Goal: Task Accomplishment & Management: Complete application form

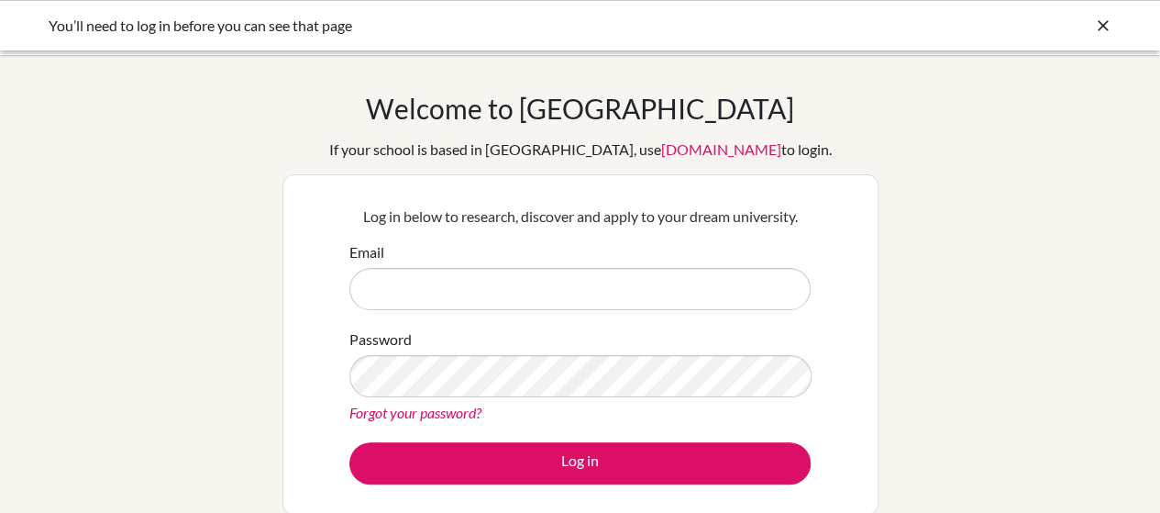
type input "[EMAIL_ADDRESS][DOMAIN_NAME]"
click at [540, 437] on form "Email [EMAIL_ADDRESS][DOMAIN_NAME] Password Forgot your password? Log in" at bounding box center [579, 362] width 461 height 243
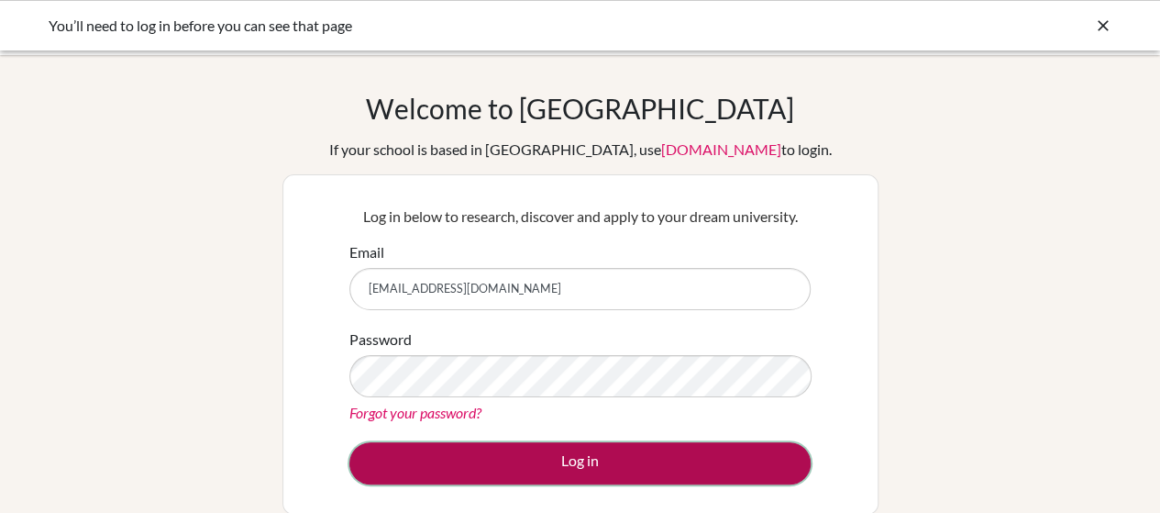
click at [580, 462] on button "Log in" at bounding box center [579, 463] width 461 height 42
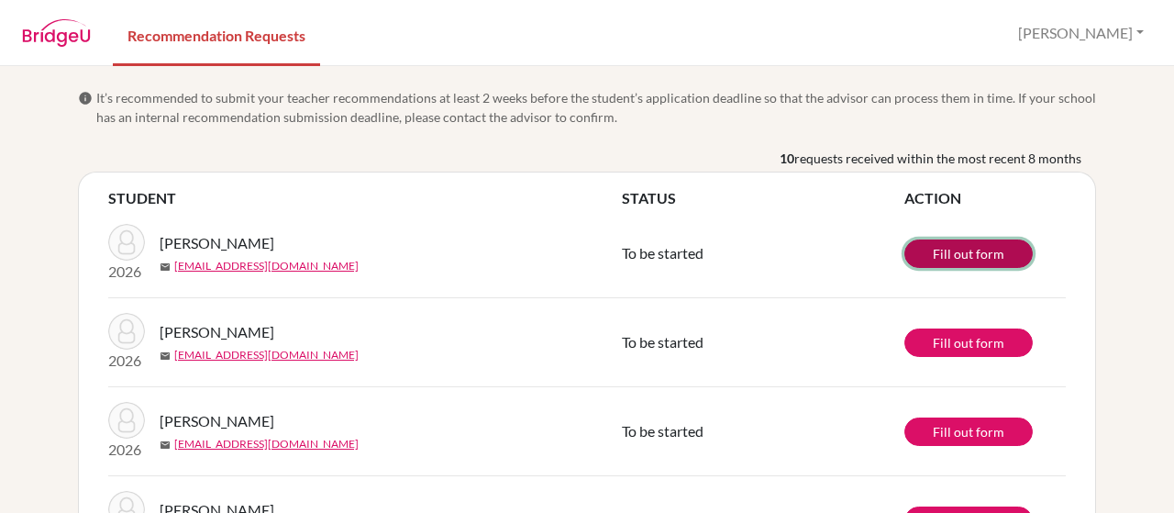
click at [965, 265] on link "Fill out form" at bounding box center [968, 253] width 128 height 28
click at [936, 254] on link "Fill out form" at bounding box center [968, 253] width 128 height 28
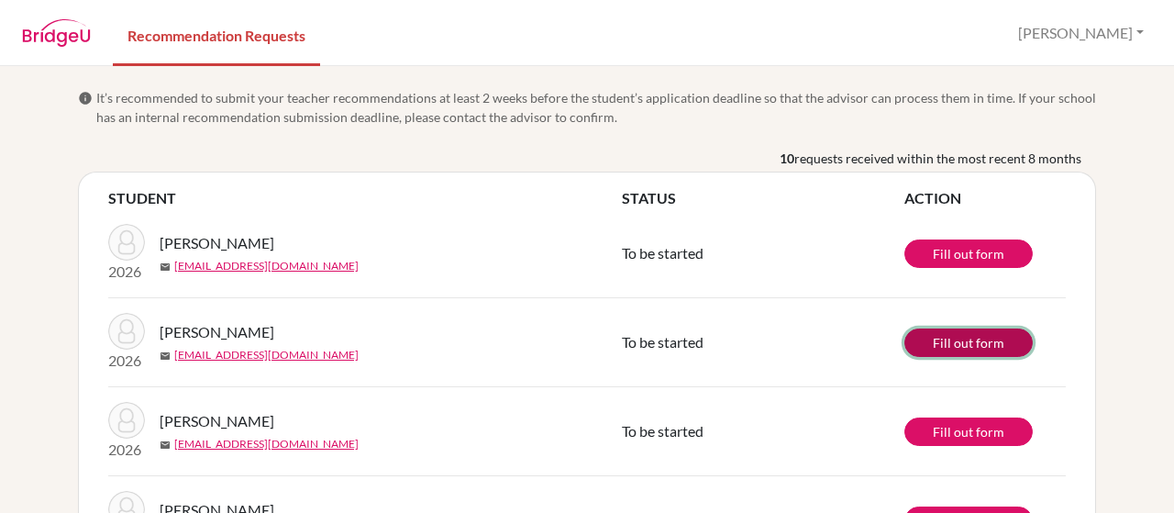
click at [941, 333] on link "Fill out form" at bounding box center [968, 342] width 128 height 28
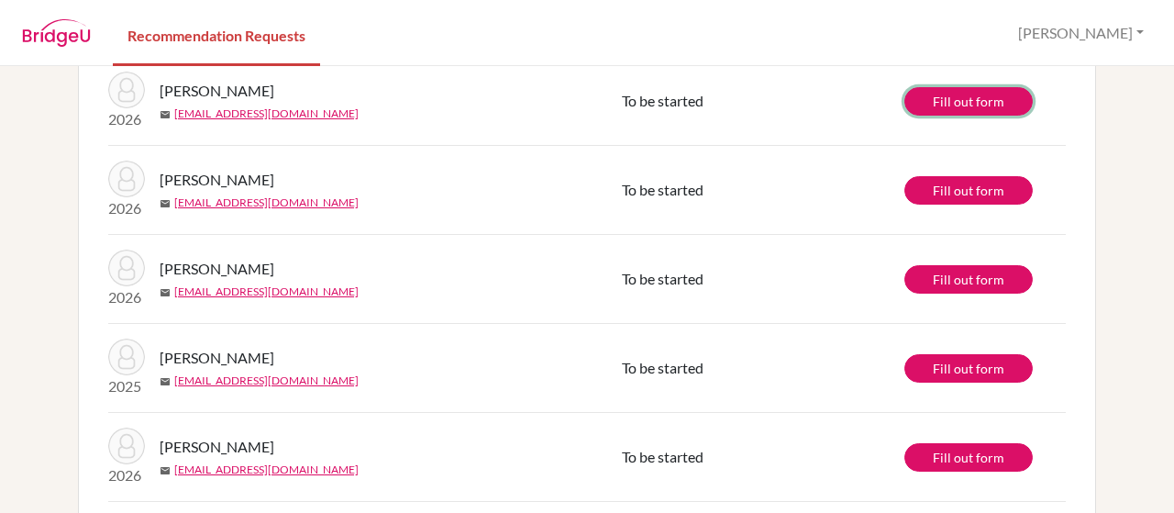
scroll to position [242, 0]
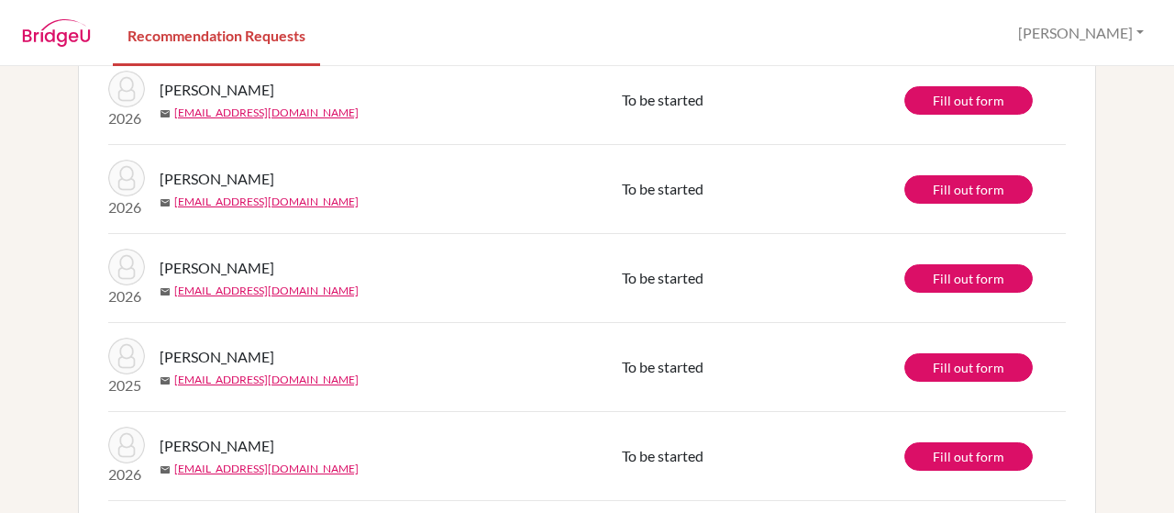
click at [207, 264] on span "Murugneux, Eva" at bounding box center [217, 268] width 115 height 22
copy span "Murugneux"
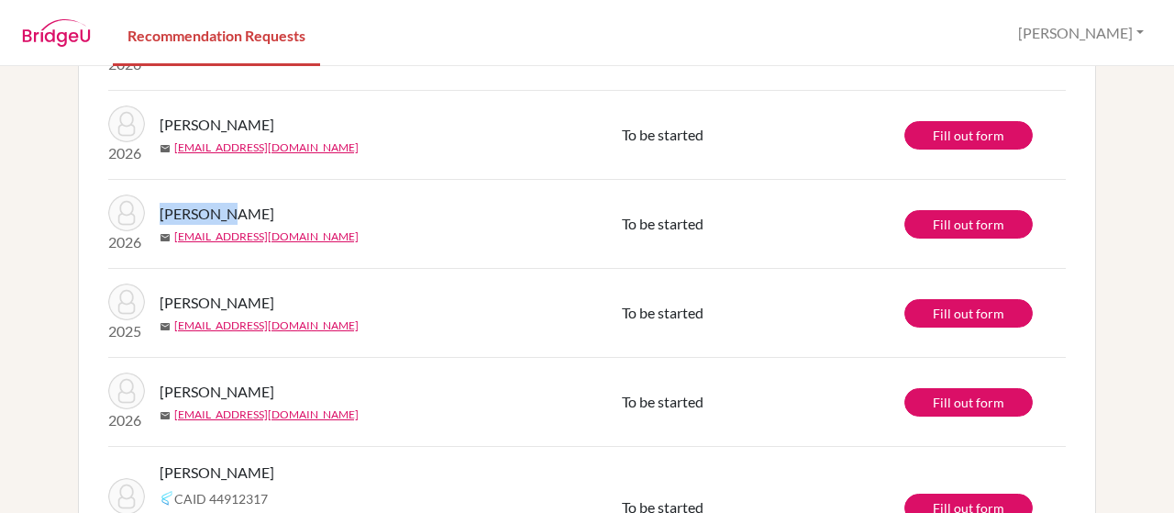
scroll to position [298, 0]
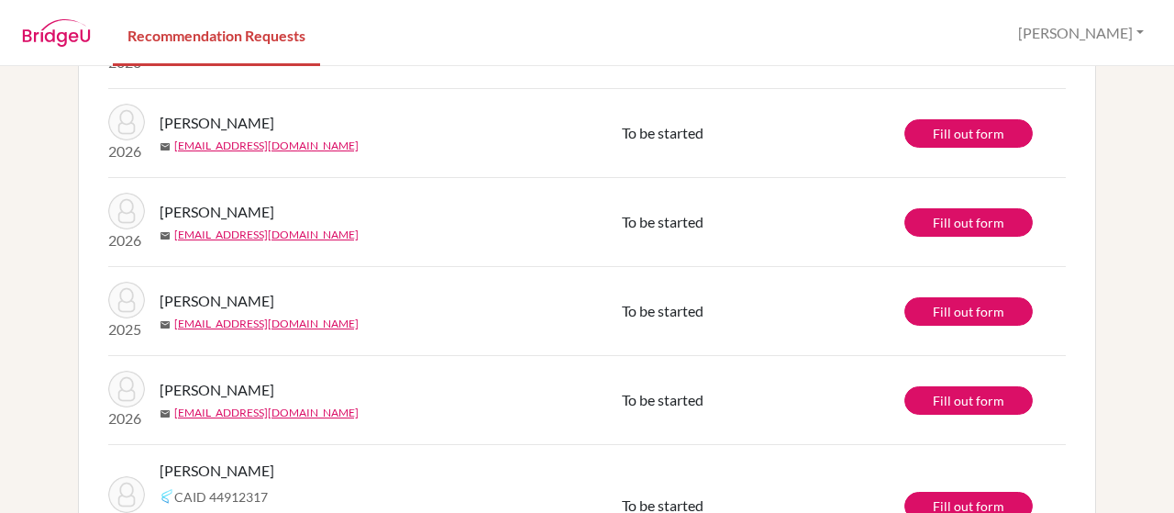
click at [923, 203] on td "Fill out form" at bounding box center [984, 222] width 161 height 89
click at [939, 223] on link "Fill out form" at bounding box center [968, 222] width 128 height 28
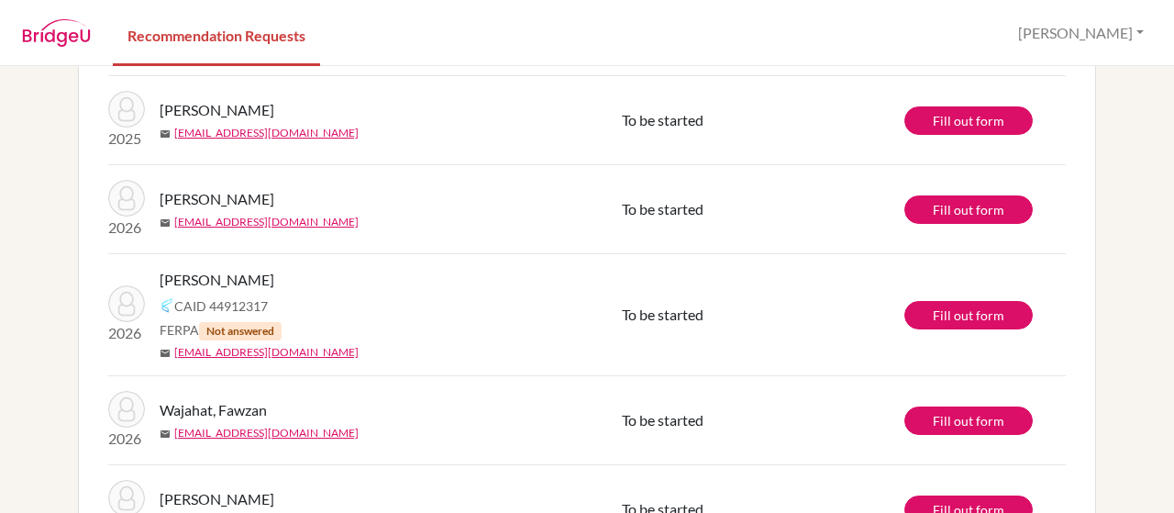
scroll to position [491, 0]
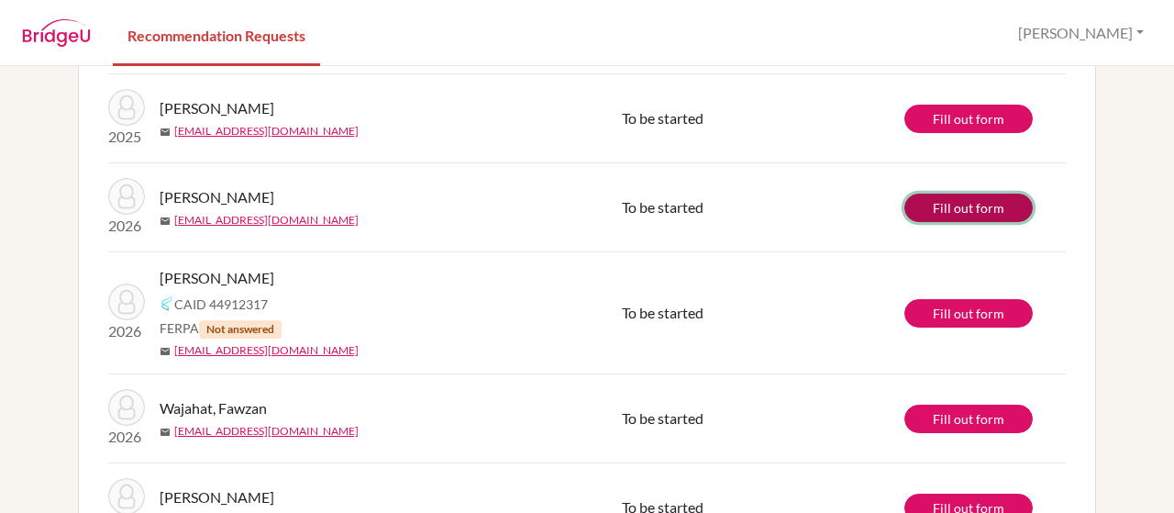
click at [961, 203] on link "Fill out form" at bounding box center [968, 208] width 128 height 28
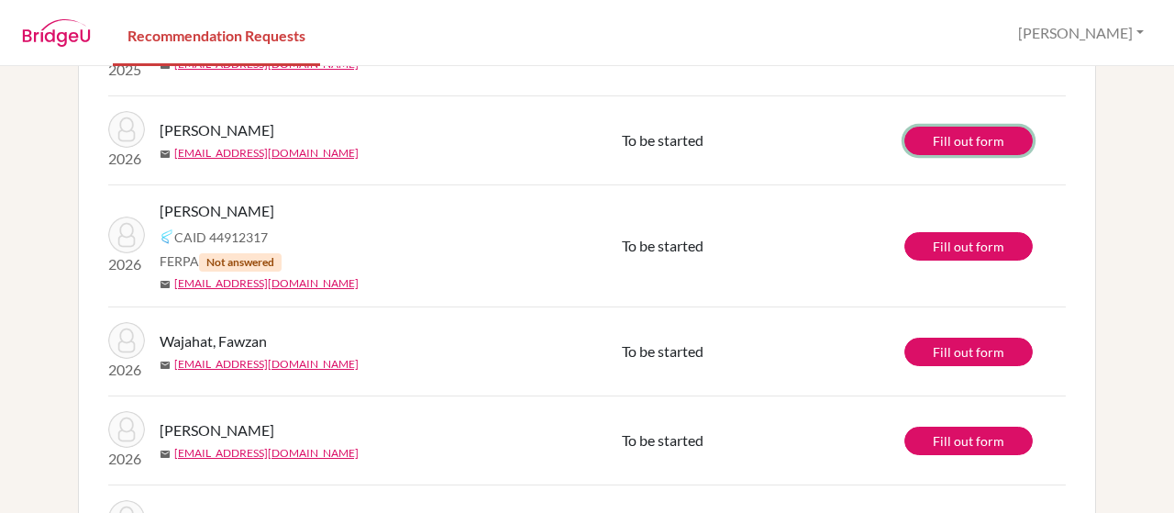
scroll to position [559, 0]
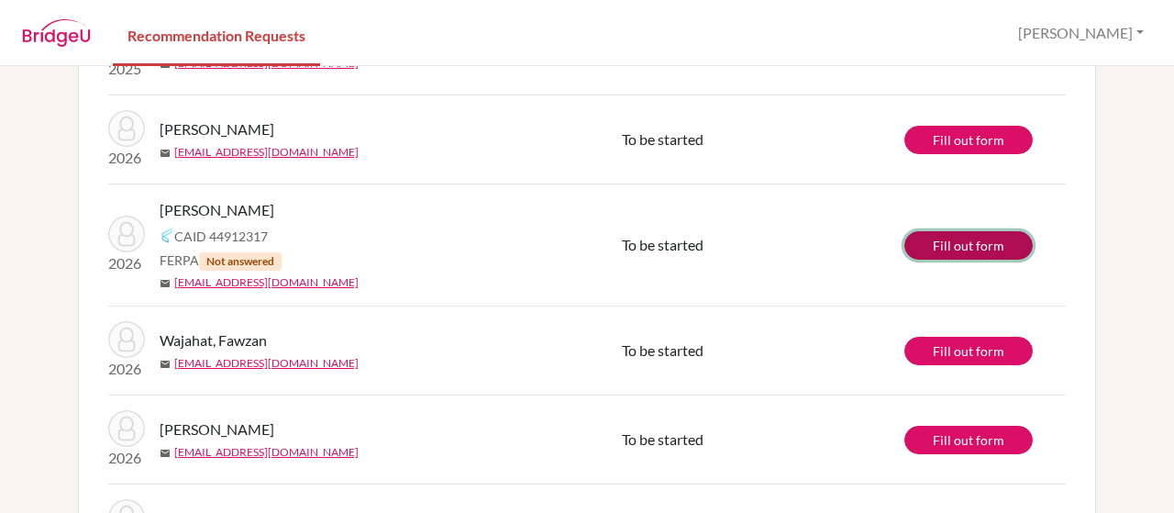
click at [949, 238] on link "Fill out form" at bounding box center [968, 245] width 128 height 28
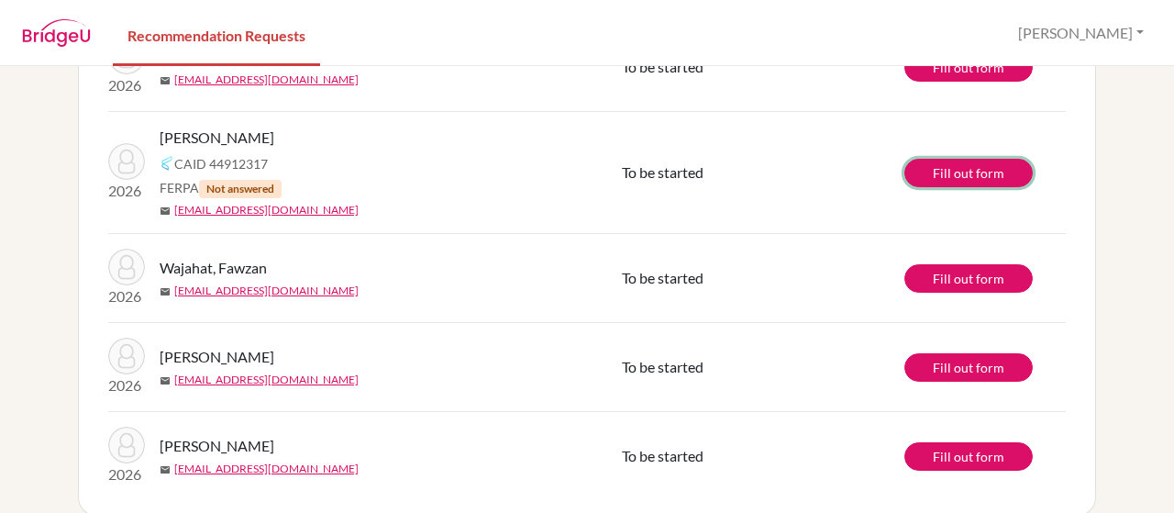
scroll to position [631, 0]
click at [233, 272] on span "Wajahat, Fawzan" at bounding box center [213, 268] width 107 height 22
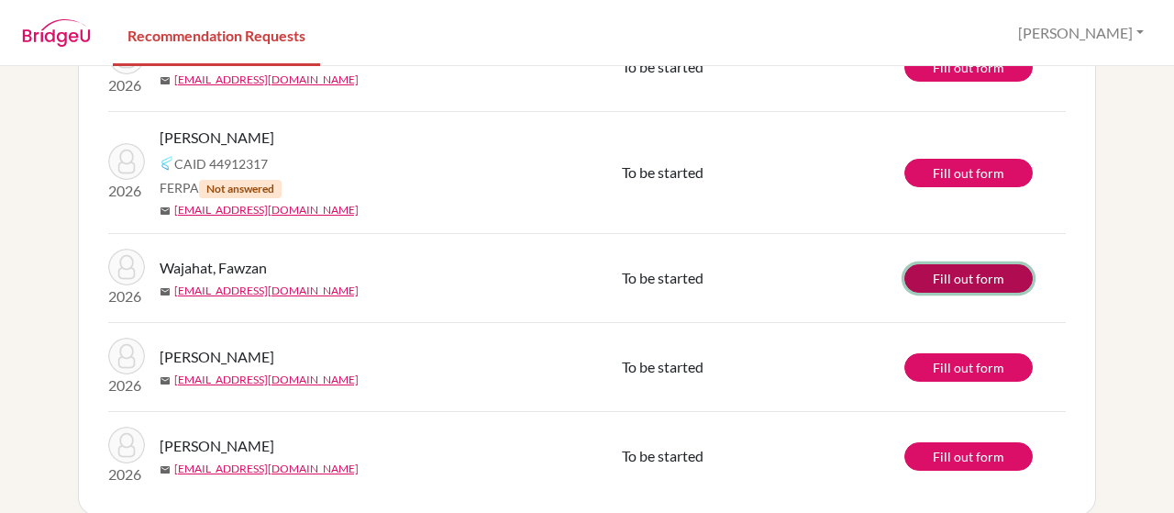
click at [971, 267] on link "Fill out form" at bounding box center [968, 278] width 128 height 28
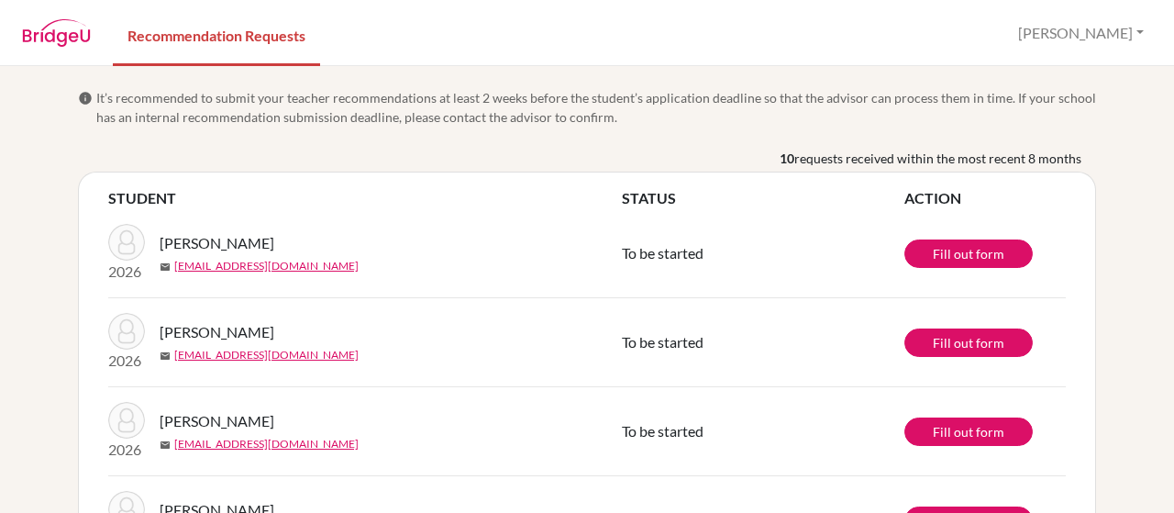
scroll to position [0, 0]
click at [220, 247] on span "Rassas, Hamza" at bounding box center [217, 243] width 115 height 22
click at [939, 261] on link "Fill out form" at bounding box center [968, 253] width 128 height 28
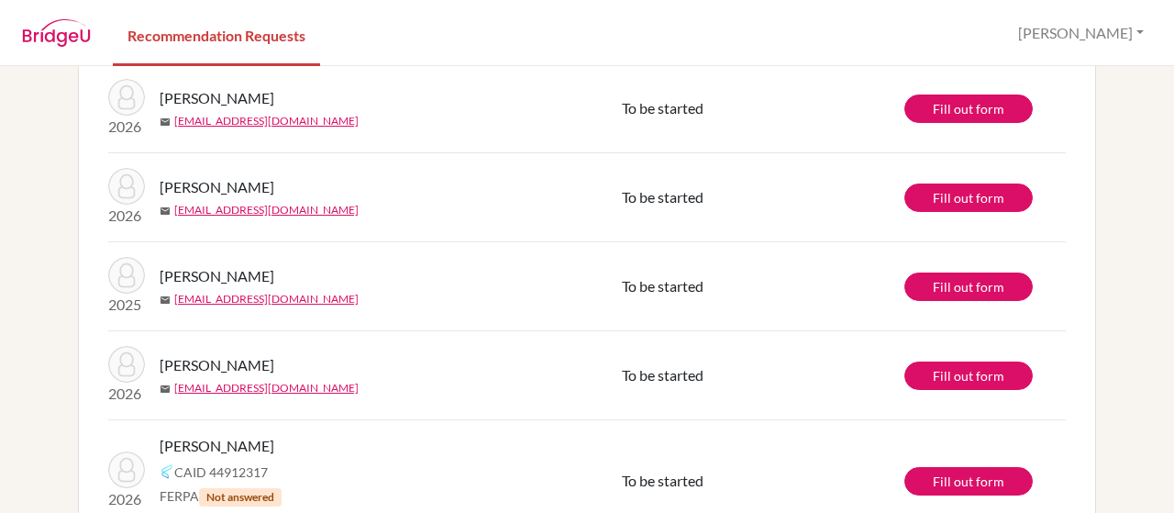
scroll to position [328, 0]
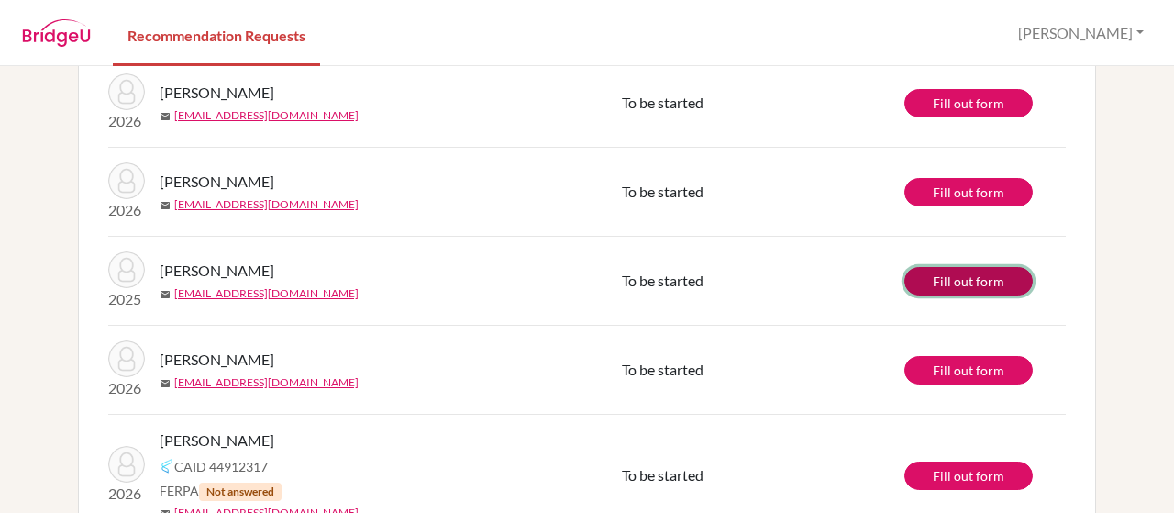
click at [957, 278] on link "Fill out form" at bounding box center [968, 281] width 128 height 28
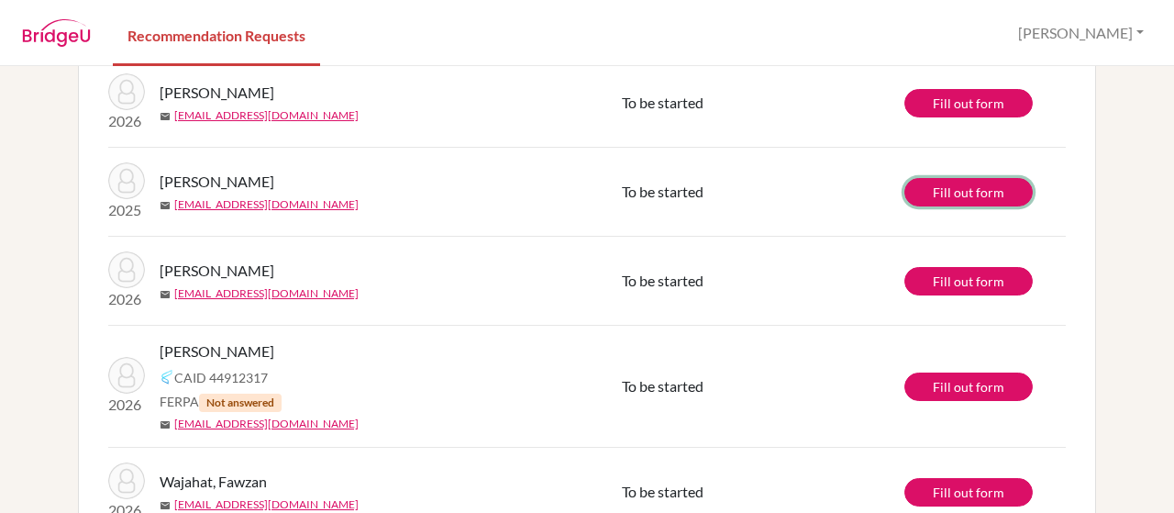
scroll to position [425, 0]
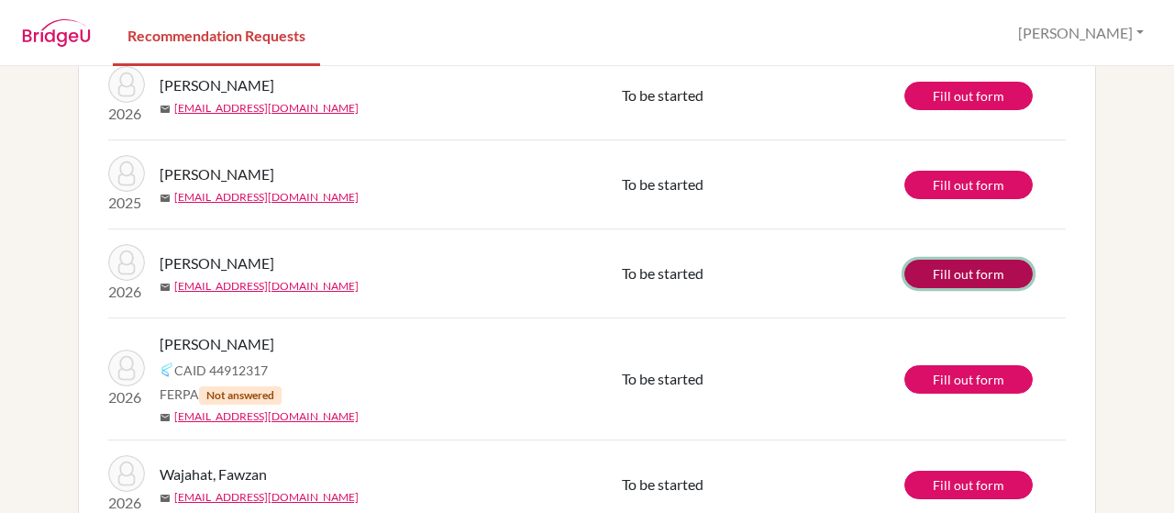
click at [946, 276] on link "Fill out form" at bounding box center [968, 274] width 128 height 28
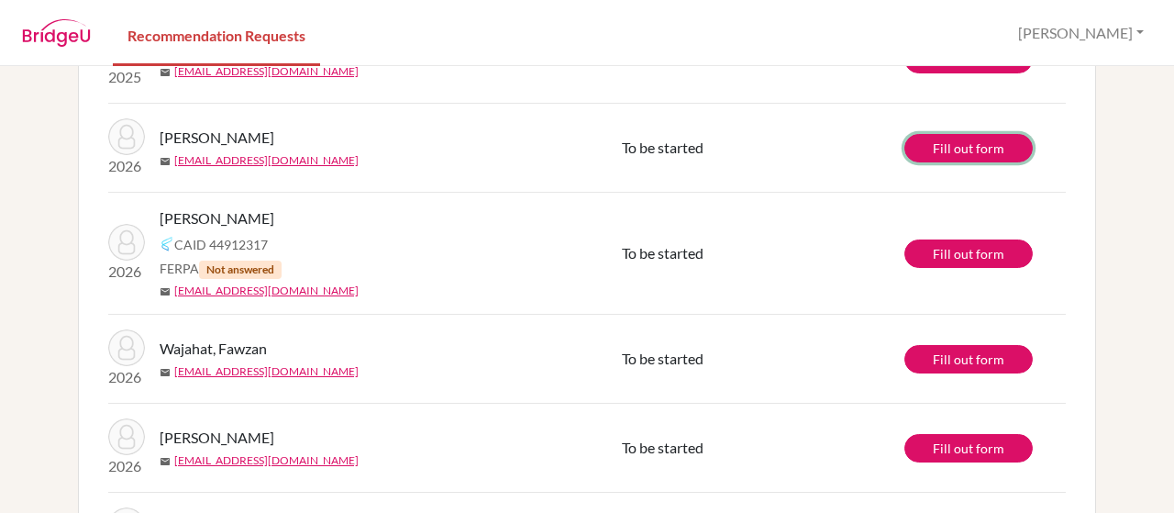
scroll to position [553, 0]
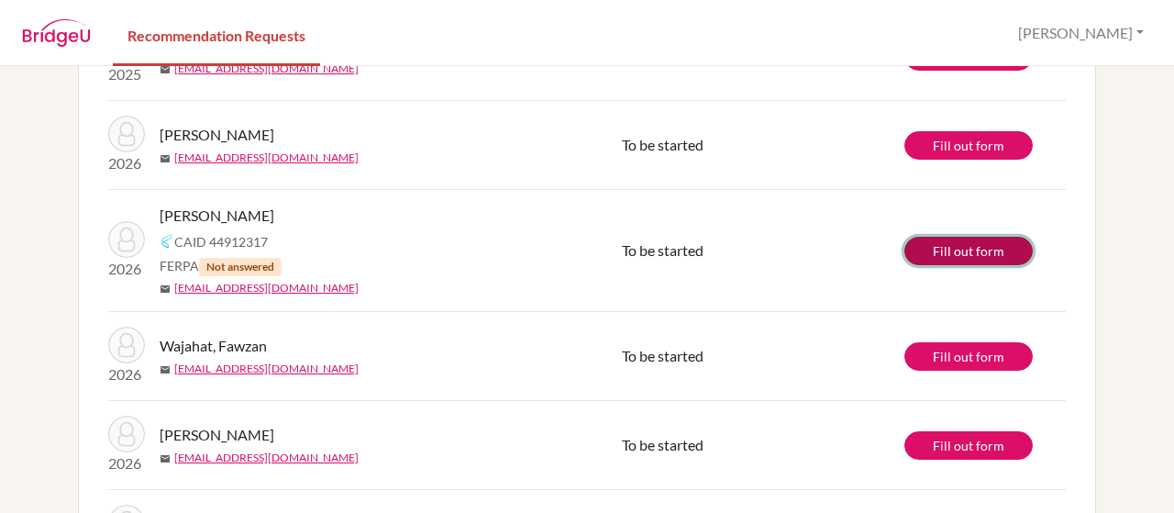
click at [934, 241] on link "Fill out form" at bounding box center [968, 251] width 128 height 28
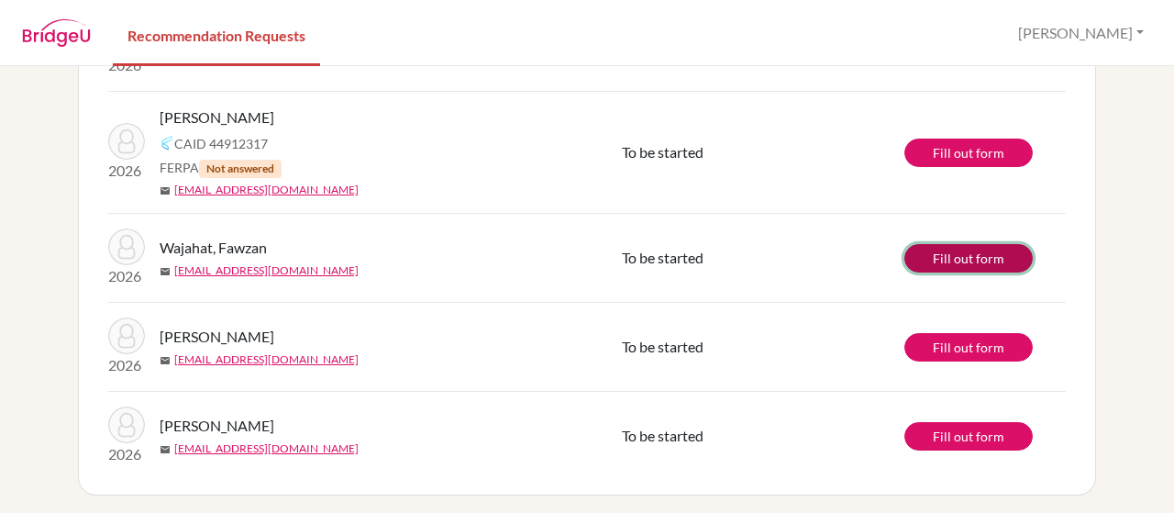
click at [981, 256] on link "Fill out form" at bounding box center [968, 258] width 128 height 28
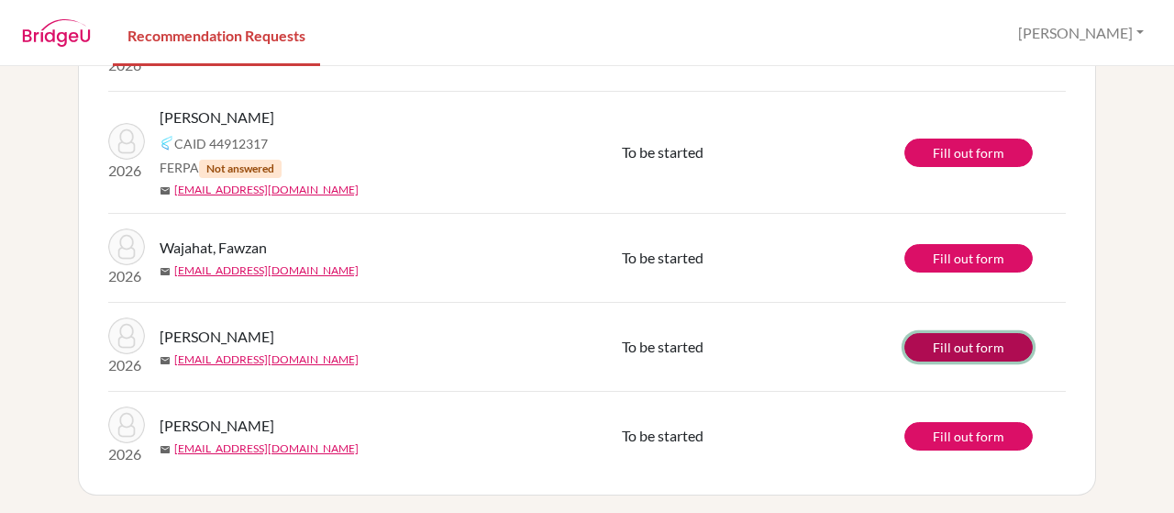
click at [1004, 348] on link "Fill out form" at bounding box center [968, 347] width 128 height 28
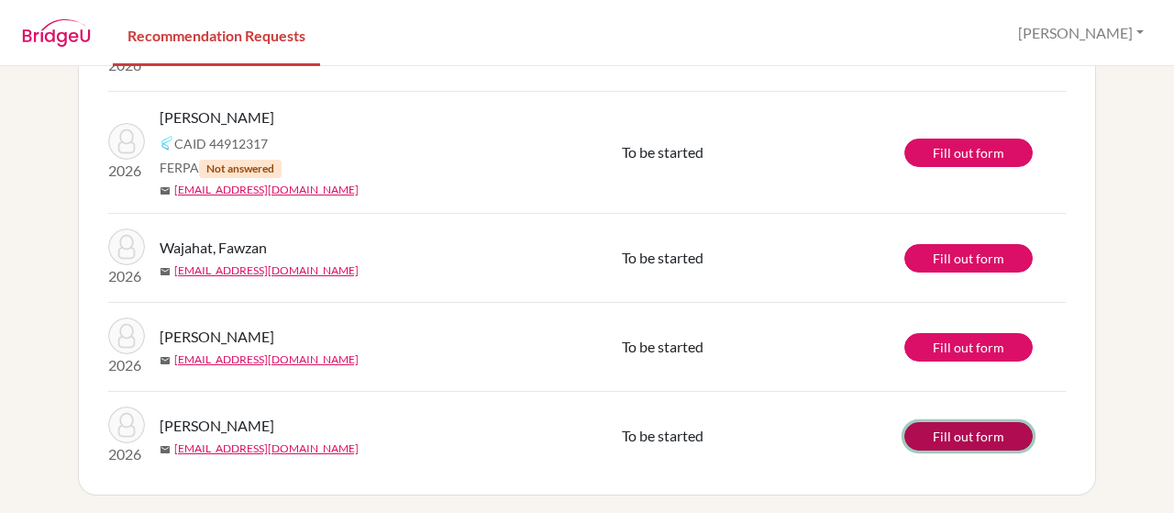
click at [963, 434] on link "Fill out form" at bounding box center [968, 436] width 128 height 28
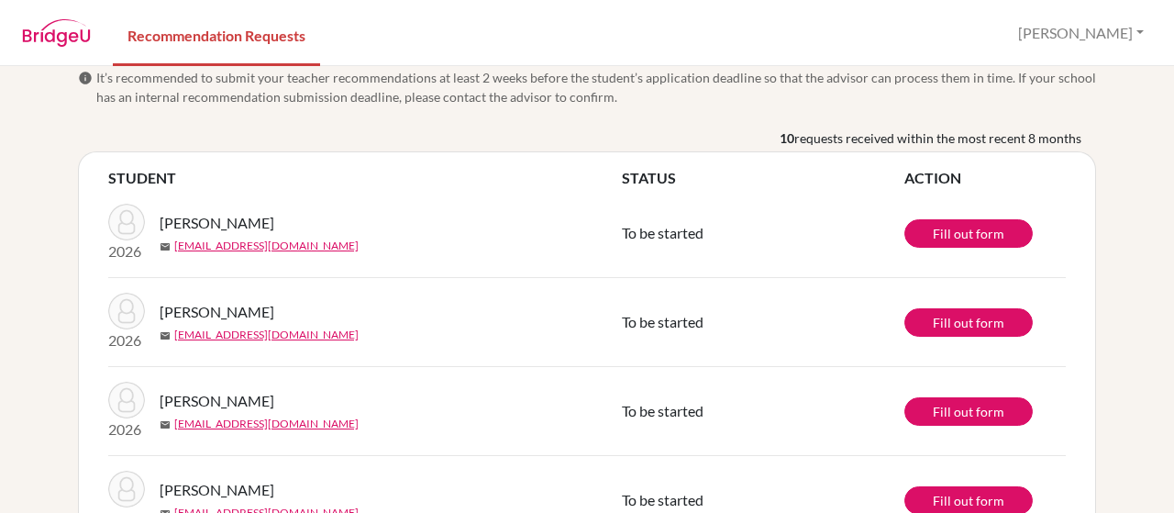
scroll to position [17, 0]
